Goal: Transaction & Acquisition: Purchase product/service

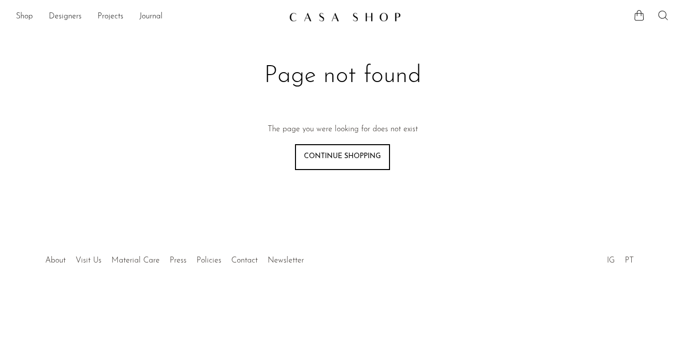
click at [663, 14] on icon at bounding box center [663, 15] width 12 height 12
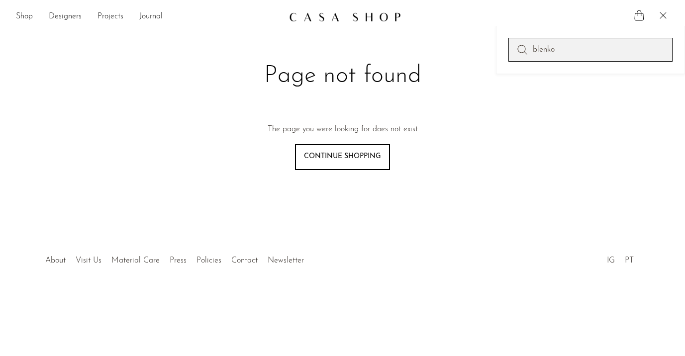
type input "blenko"
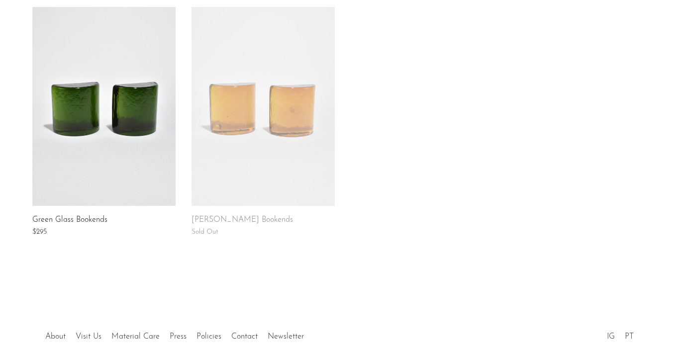
scroll to position [192, 0]
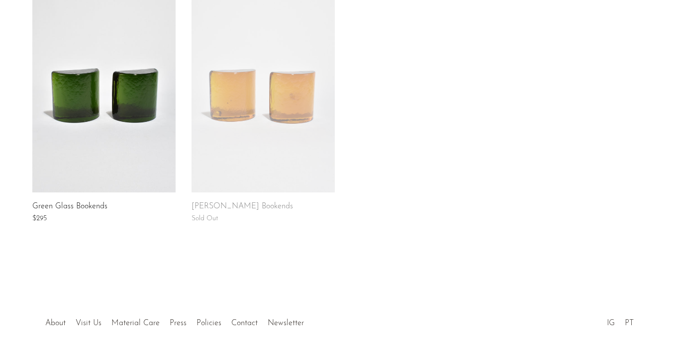
click at [305, 122] on link at bounding box center [263, 93] width 143 height 199
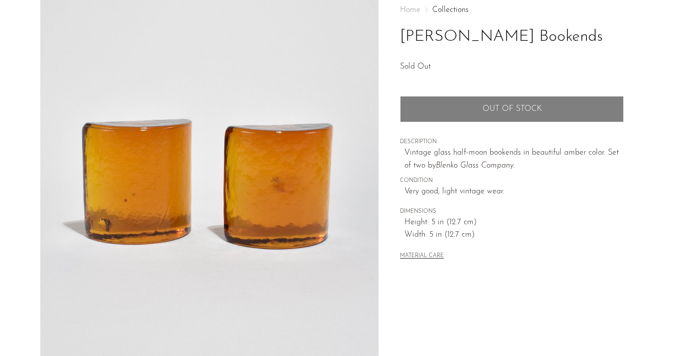
scroll to position [59, 0]
